Goal: Check status: Check status

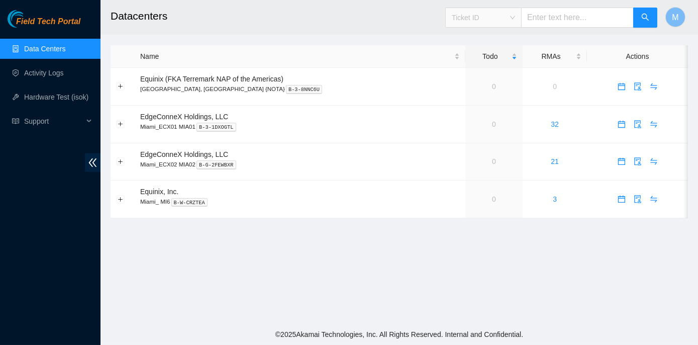
click at [515, 16] on span "Ticket ID" at bounding box center [483, 17] width 63 height 15
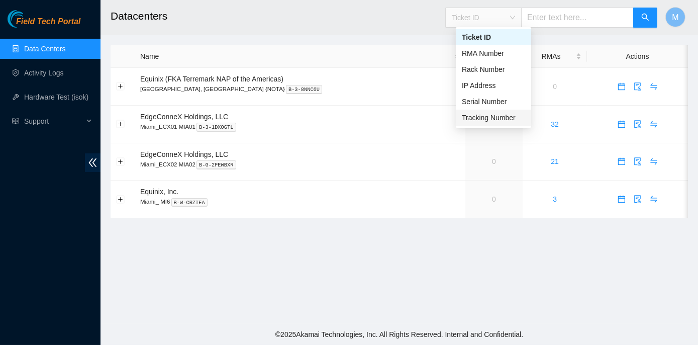
click at [489, 119] on div "Tracking Number" at bounding box center [493, 117] width 63 height 11
click at [511, 114] on div "Tracking Number" at bounding box center [493, 117] width 63 height 11
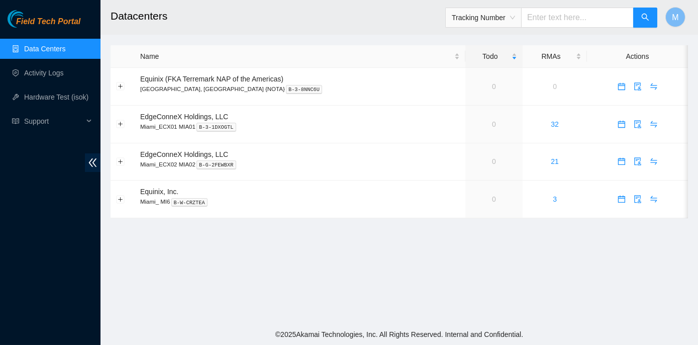
click at [575, 19] on input "text" at bounding box center [577, 18] width 113 height 20
type input "463470049633"
click at [639, 15] on button "button" at bounding box center [645, 18] width 24 height 20
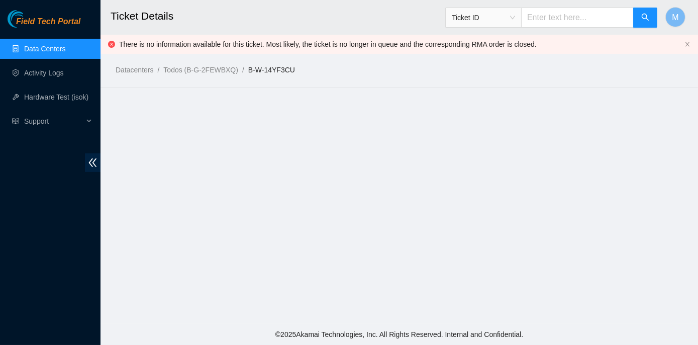
click at [551, 20] on input "text" at bounding box center [577, 18] width 113 height 20
click at [515, 15] on span "Ticket ID" at bounding box center [483, 17] width 63 height 15
type input "463470049633"
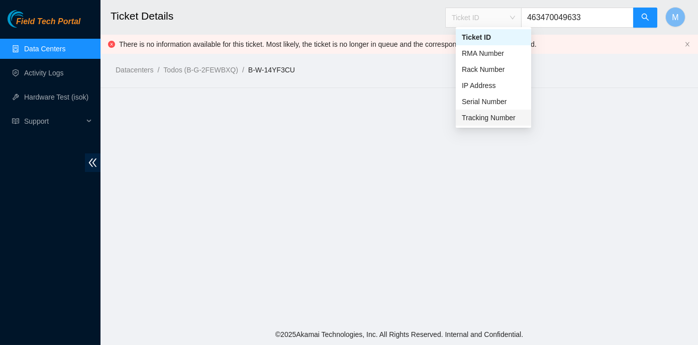
click at [501, 121] on div "Tracking Number" at bounding box center [493, 117] width 63 height 11
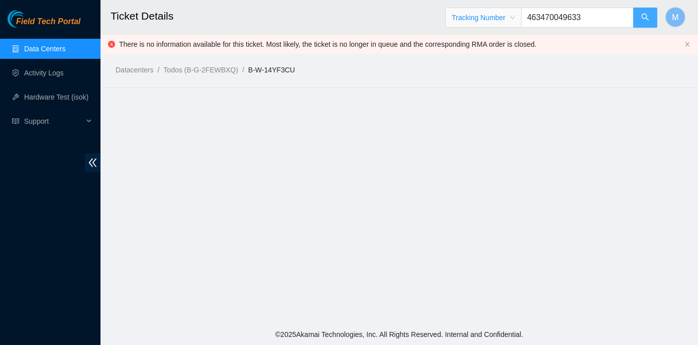
click at [647, 15] on icon "search" at bounding box center [645, 17] width 8 height 8
click at [248, 67] on link "B-W-14YF3CU" at bounding box center [271, 70] width 47 height 8
click at [273, 73] on link "B-W-14YF3CU" at bounding box center [271, 70] width 47 height 8
click at [559, 11] on input "text" at bounding box center [577, 18] width 113 height 20
click at [515, 18] on span "Ticket ID" at bounding box center [483, 17] width 63 height 15
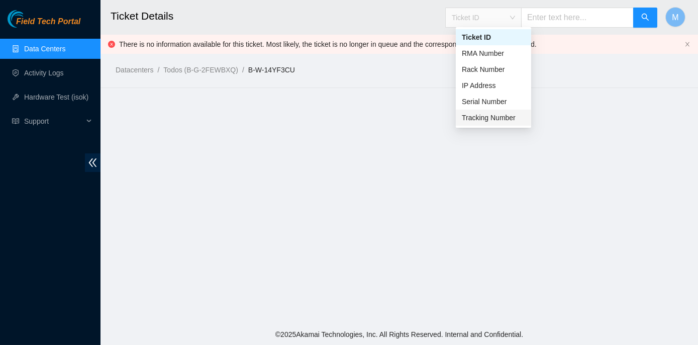
click at [498, 118] on div "Tracking Number" at bounding box center [493, 117] width 63 height 11
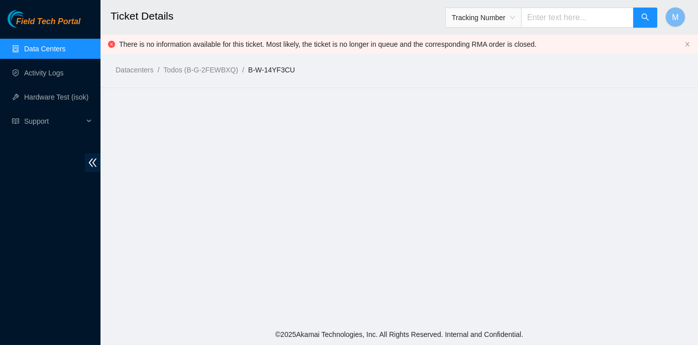
click at [547, 18] on input "text" at bounding box center [577, 18] width 113 height 20
type input "417328425528"
click at [652, 13] on button "button" at bounding box center [645, 18] width 24 height 20
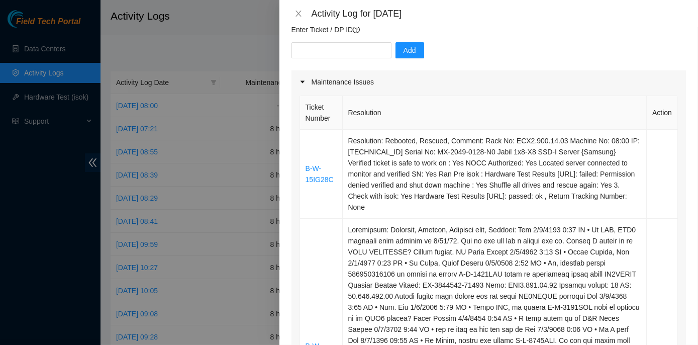
scroll to position [91, 0]
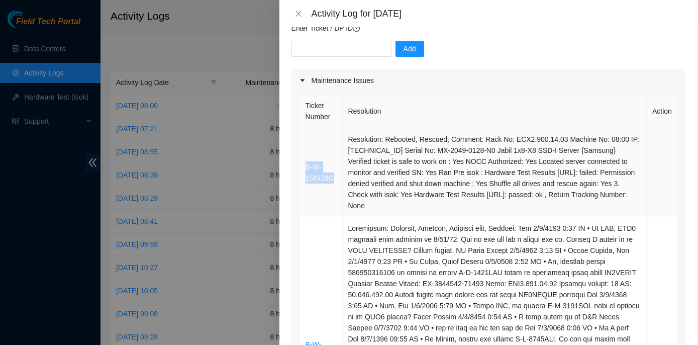
drag, startPoint x: 332, startPoint y: 178, endPoint x: 305, endPoint y: 170, distance: 28.3
click at [305, 170] on td "B-W-15IG28C" at bounding box center [321, 172] width 43 height 89
copy link "B-W-15IG28C"
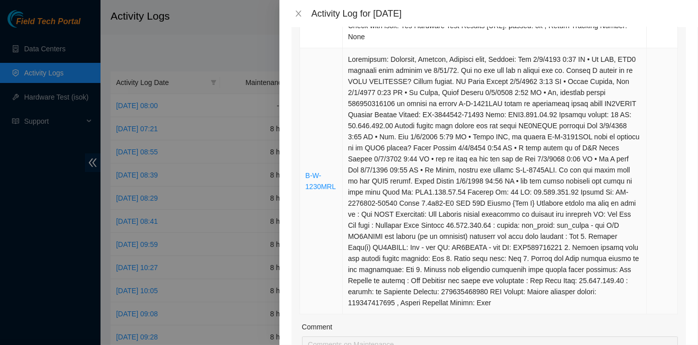
scroll to position [320, 0]
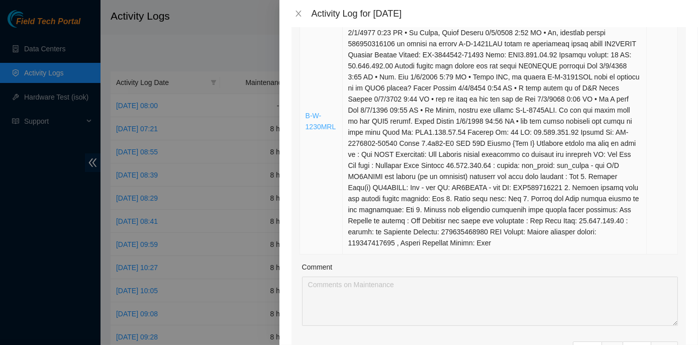
click at [334, 128] on link "B-W-1230MRL" at bounding box center [321, 121] width 31 height 19
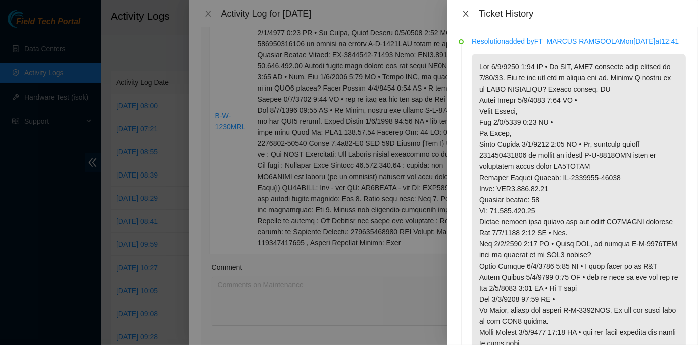
click at [464, 14] on icon "close" at bounding box center [466, 14] width 8 height 8
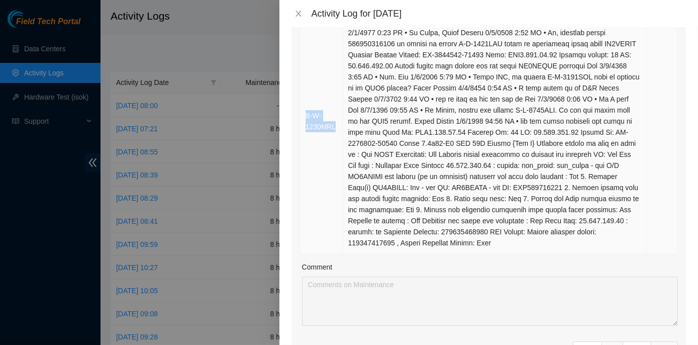
drag, startPoint x: 334, startPoint y: 126, endPoint x: 304, endPoint y: 117, distance: 31.6
click at [304, 117] on td "B-W-1230MRL" at bounding box center [321, 121] width 43 height 266
copy link "B-W-1230MRL"
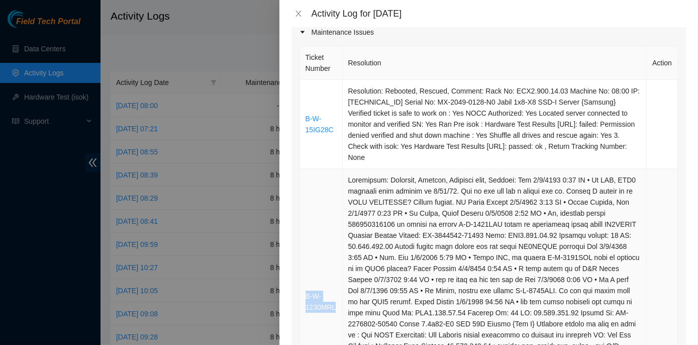
scroll to position [137, 0]
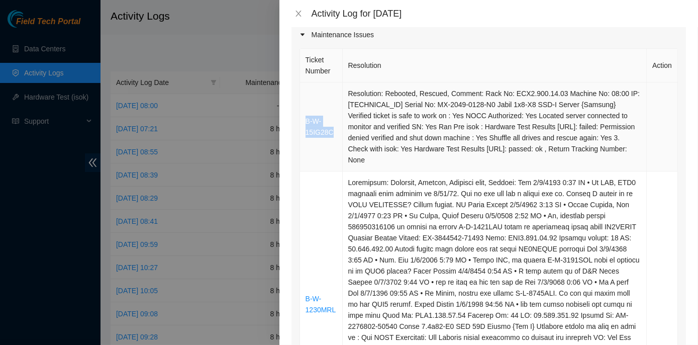
drag, startPoint x: 333, startPoint y: 131, endPoint x: 306, endPoint y: 120, distance: 30.0
click at [306, 120] on td "B-W-15IG28C" at bounding box center [321, 126] width 43 height 89
copy link "B-W-15IG28C"
